Goal: Check status: Check status

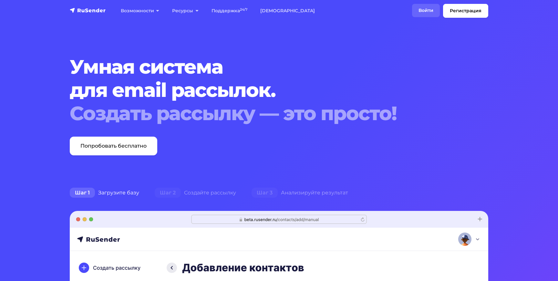
click at [419, 11] on link "Войти" at bounding box center [426, 10] width 28 height 13
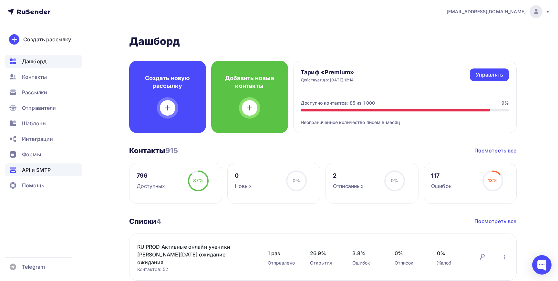
click at [36, 171] on span "API и SMTP" at bounding box center [36, 170] width 29 height 8
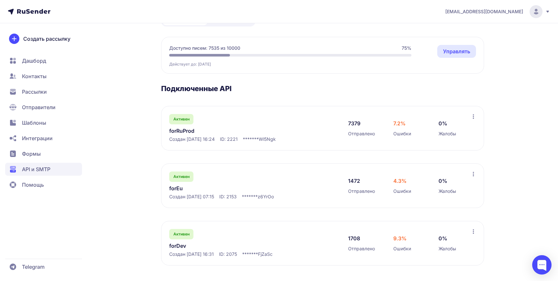
scroll to position [51, 0]
click at [185, 251] on span "Создан 11.05.2025, 16:31" at bounding box center [191, 254] width 45 height 6
click at [176, 252] on span "Создан 11.05.2025, 16:31" at bounding box center [191, 254] width 45 height 6
click at [178, 247] on link "forDev" at bounding box center [235, 246] width 132 height 8
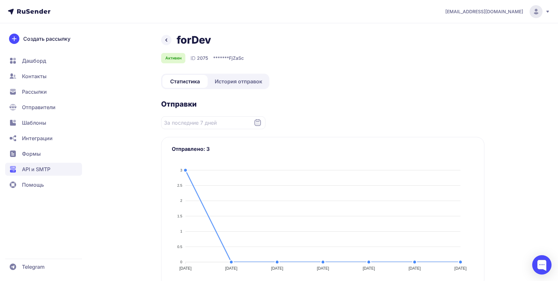
click at [228, 81] on span "История отправок" at bounding box center [238, 82] width 47 height 8
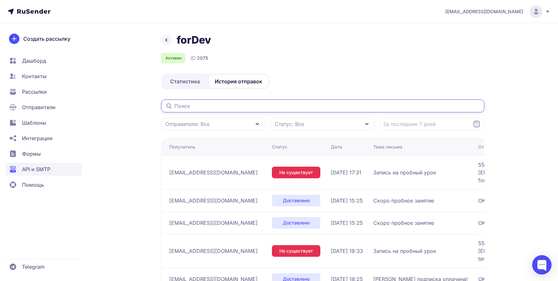
click at [218, 107] on input "text" at bounding box center [322, 105] width 323 height 13
paste input "Абонемент был приобретен"
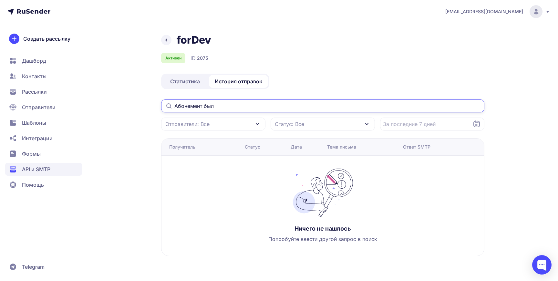
type input "Абонемент"
type input "<sk"
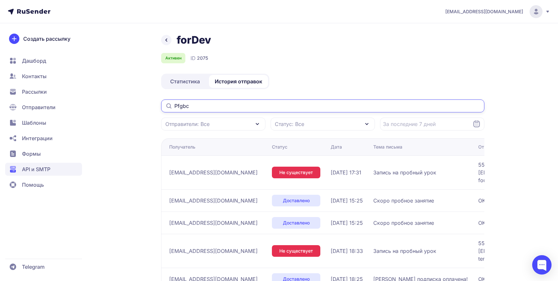
type input "Pfgbcm"
type input "Запись"
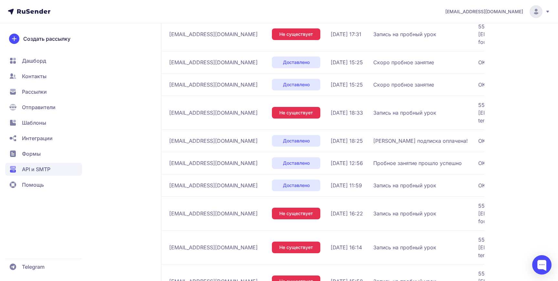
scroll to position [157, 0]
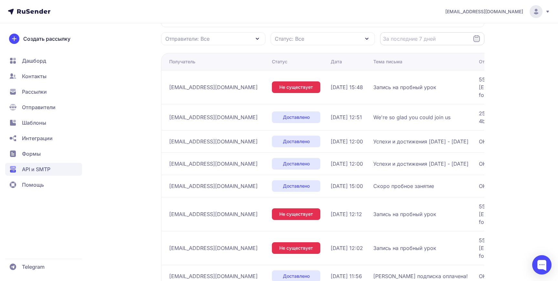
scroll to position [157, 0]
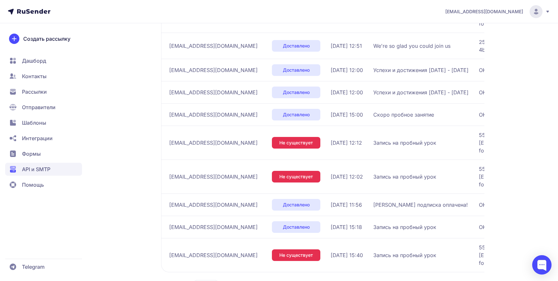
click at [214, 261] on span "100" at bounding box center [232, 267] width 70 height 13
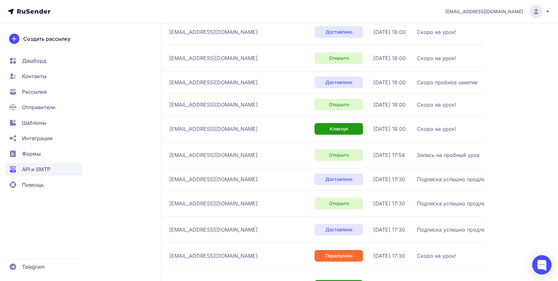
scroll to position [2504, 0]
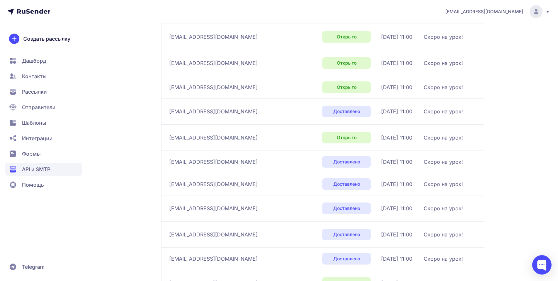
scroll to position [2558, 0]
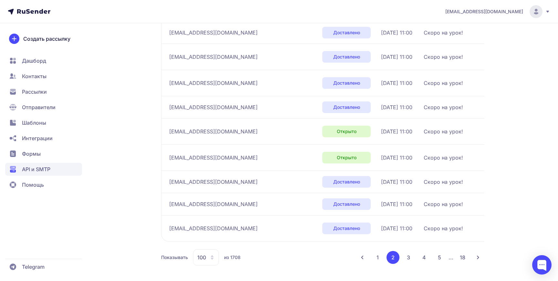
click at [407, 257] on button "3" at bounding box center [408, 257] width 13 height 13
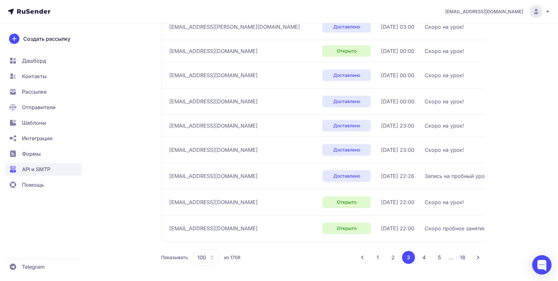
scroll to position [2569, 0]
click at [423, 256] on button "4" at bounding box center [424, 257] width 13 height 13
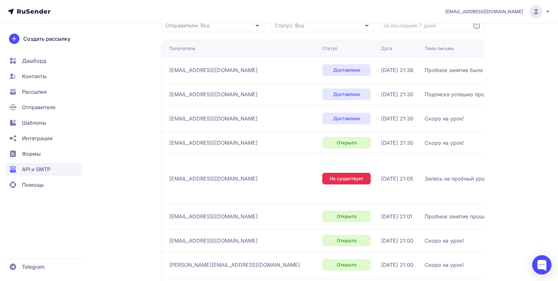
scroll to position [2562, 0]
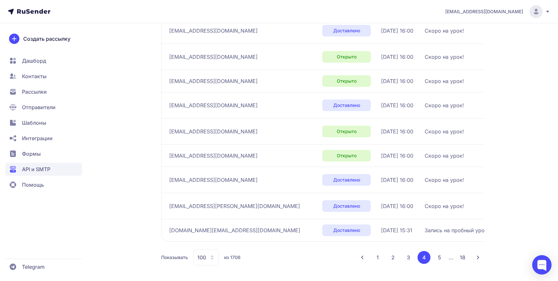
click at [438, 258] on button "5" at bounding box center [439, 257] width 13 height 13
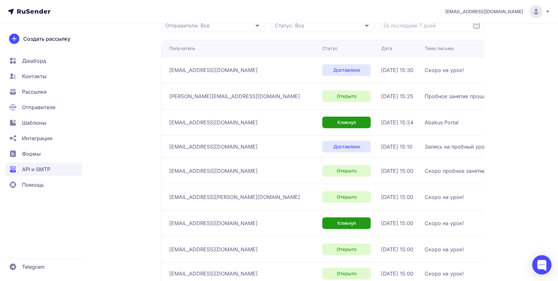
scroll to position [2445, 0]
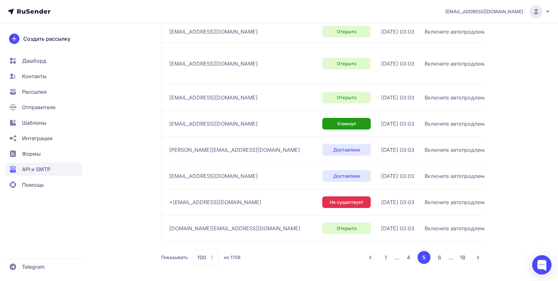
click at [440, 253] on button "6" at bounding box center [439, 257] width 13 height 13
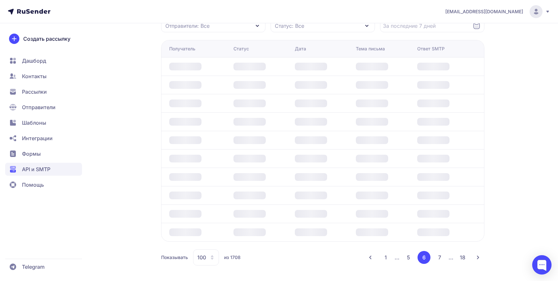
scroll to position [2488, 0]
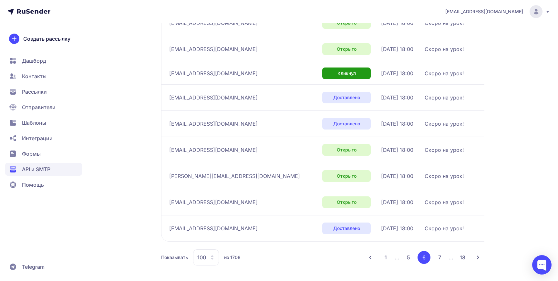
click at [439, 257] on button "7" at bounding box center [439, 257] width 13 height 13
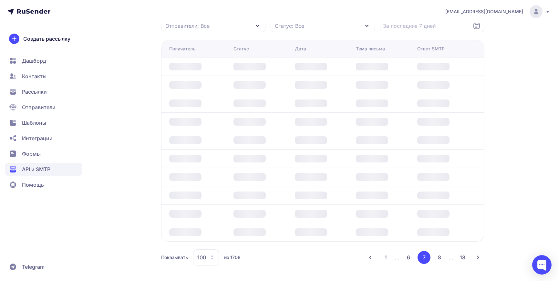
scroll to position [2504, 0]
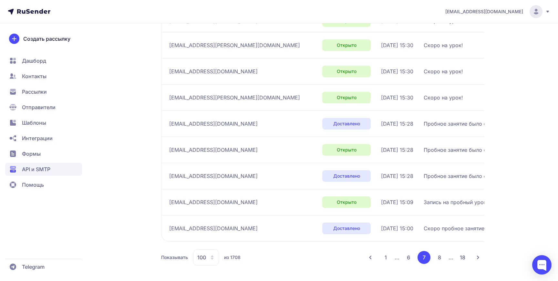
click at [440, 255] on button "8" at bounding box center [439, 257] width 13 height 13
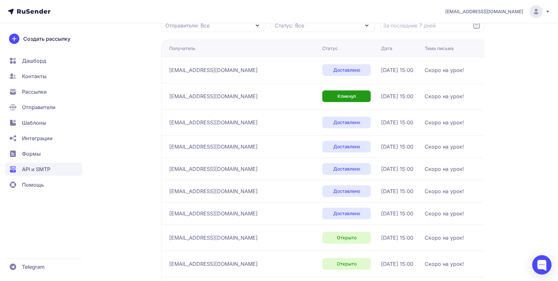
scroll to position [2418, 0]
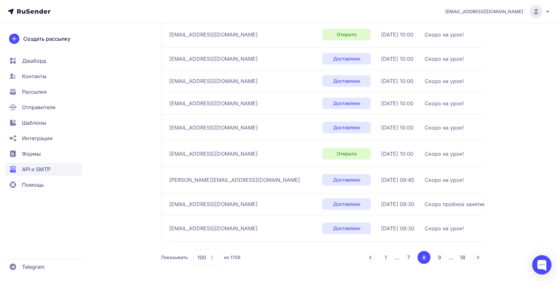
click at [442, 259] on button "9" at bounding box center [439, 257] width 13 height 13
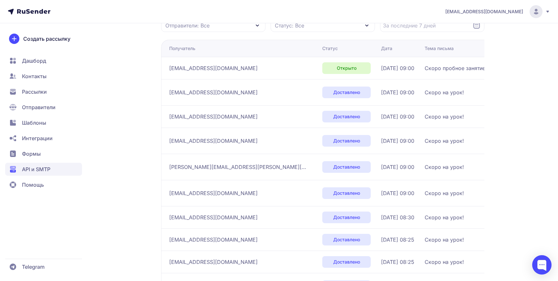
scroll to position [2418, 0]
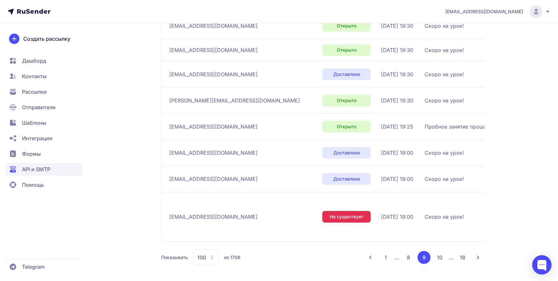
click at [441, 260] on button "10" at bounding box center [439, 257] width 13 height 13
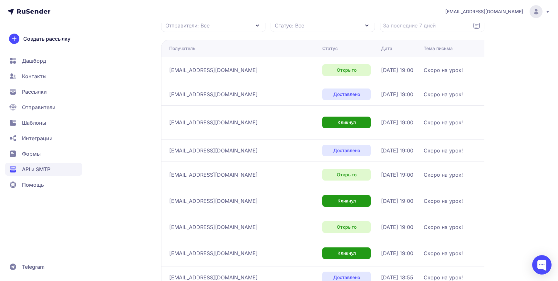
scroll to position [2651, 0]
